Goal: Task Accomplishment & Management: Manage account settings

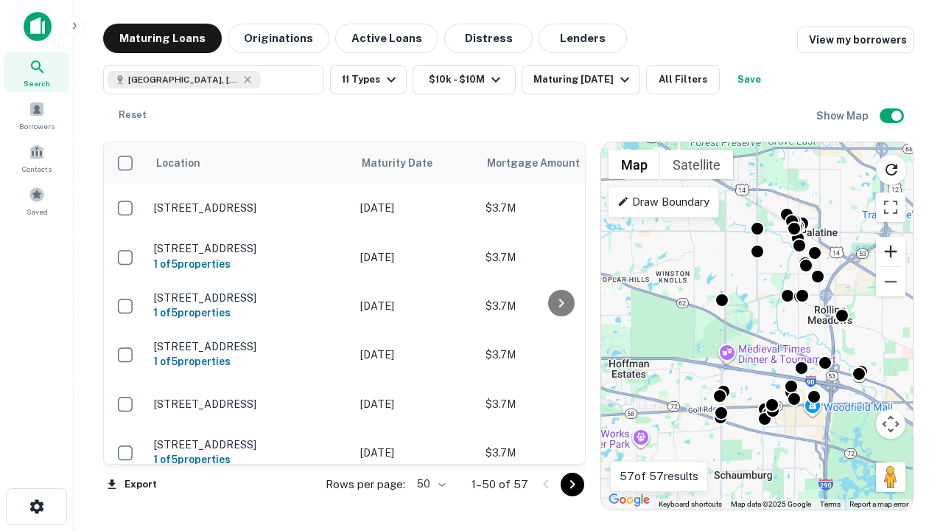
click at [891, 251] on button "Zoom in" at bounding box center [890, 251] width 29 height 29
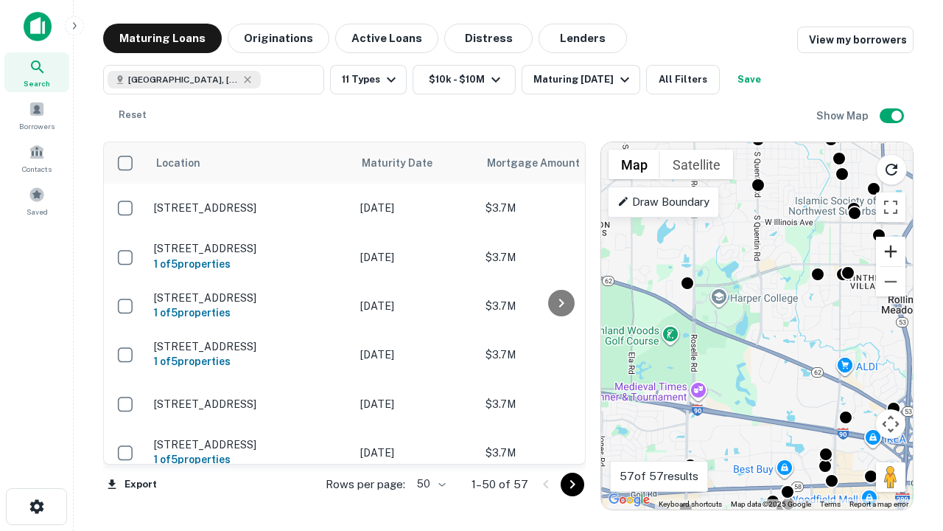
click at [891, 251] on button "Zoom in" at bounding box center [890, 251] width 29 height 29
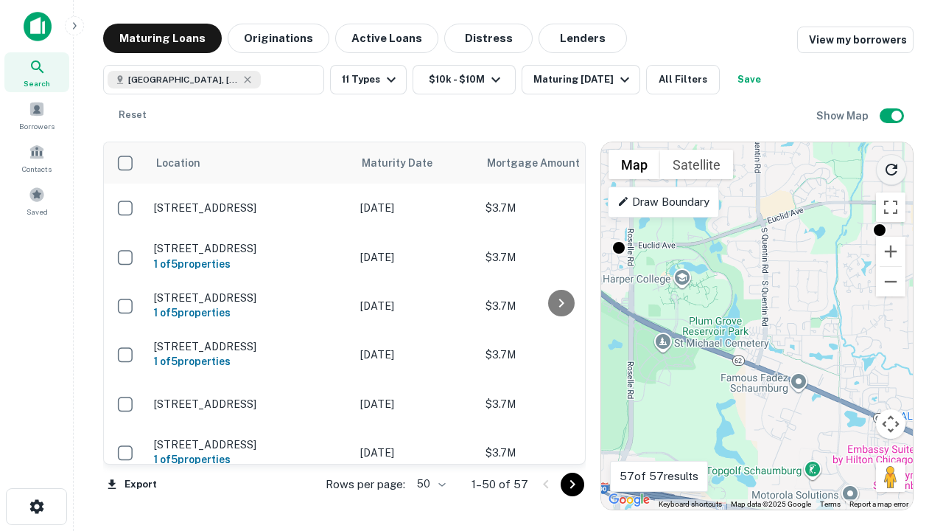
click at [892, 167] on icon "Reload search area" at bounding box center [892, 170] width 18 height 18
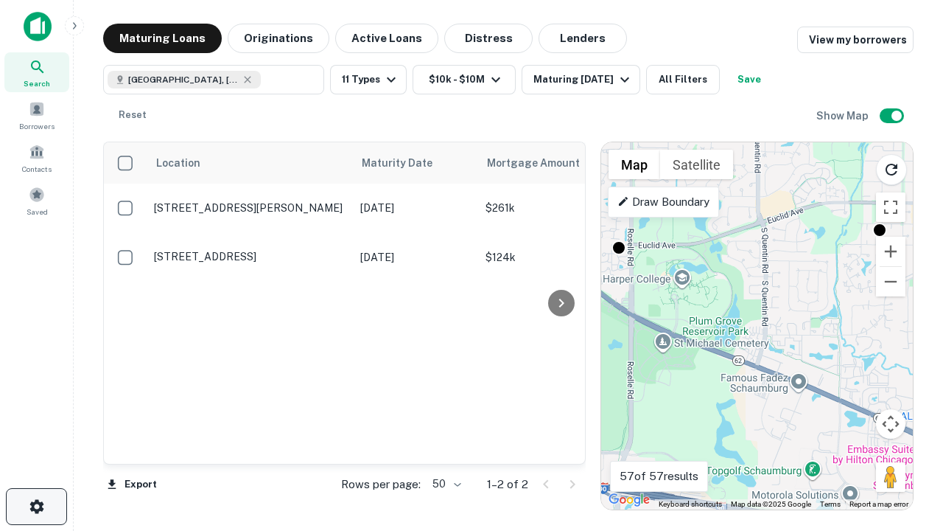
click at [36, 506] on icon "button" at bounding box center [37, 506] width 18 height 18
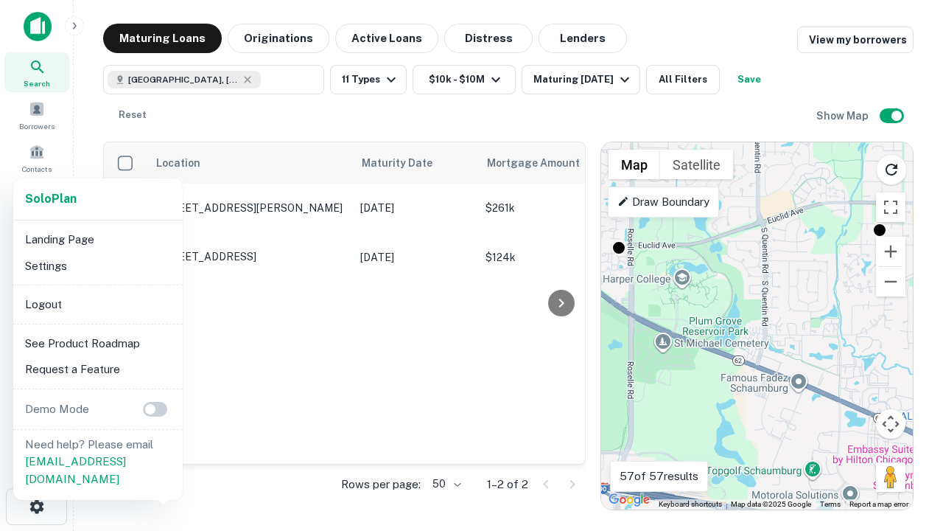
click at [97, 304] on li "Logout" at bounding box center [98, 304] width 158 height 27
